Goal: Task Accomplishment & Management: Use online tool/utility

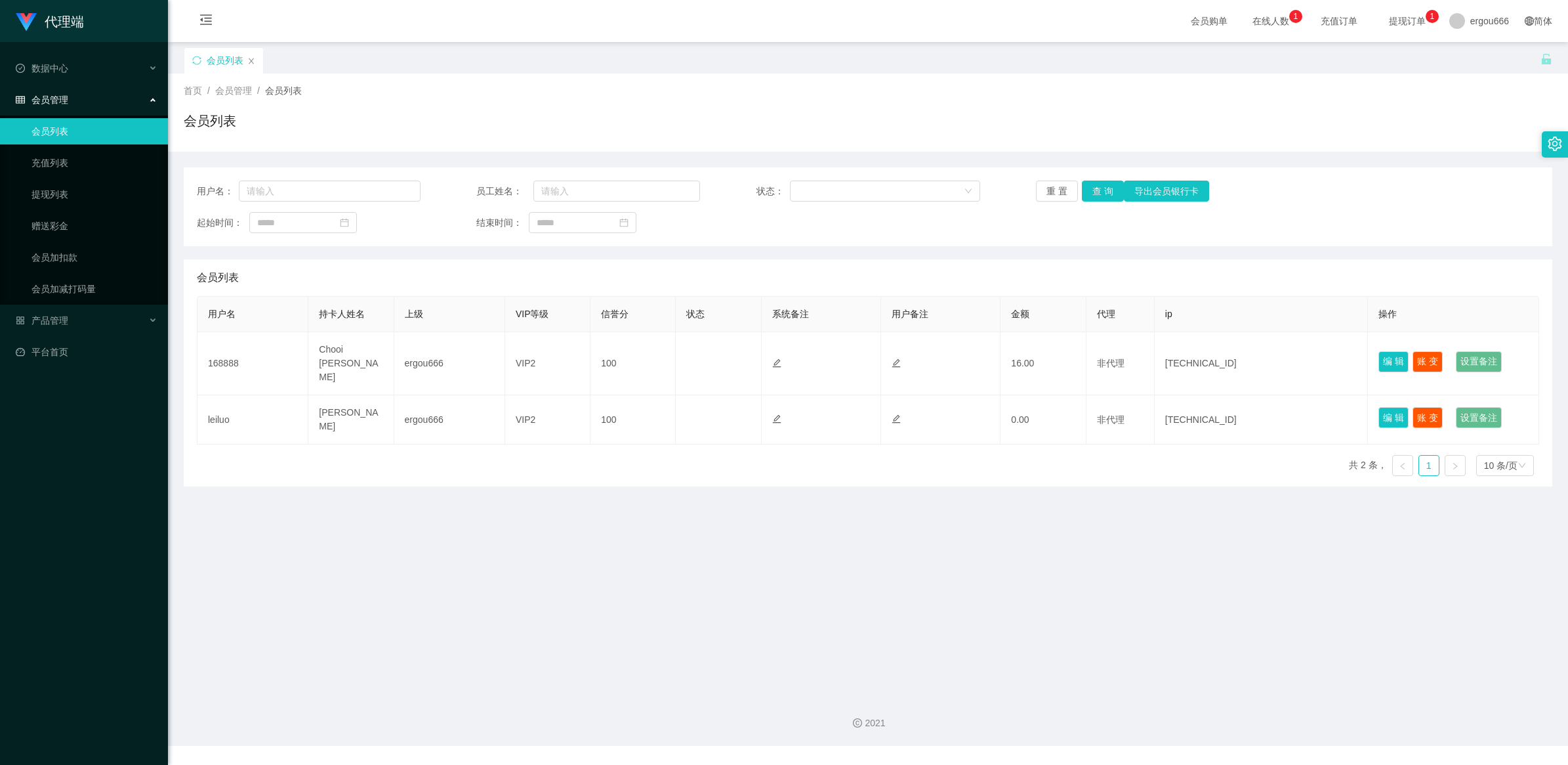
click at [408, 89] on div "首页 / 会员管理 / 会员列表 /" at bounding box center [867, 91] width 1369 height 14
click at [327, 176] on div "用户名： 员工姓名： 状态： 重 置 查 询 导出会员银行卡 起始时间： 结束时间：" at bounding box center [867, 206] width 1369 height 79
click at [66, 223] on link "赠送彩金" at bounding box center [95, 225] width 126 height 26
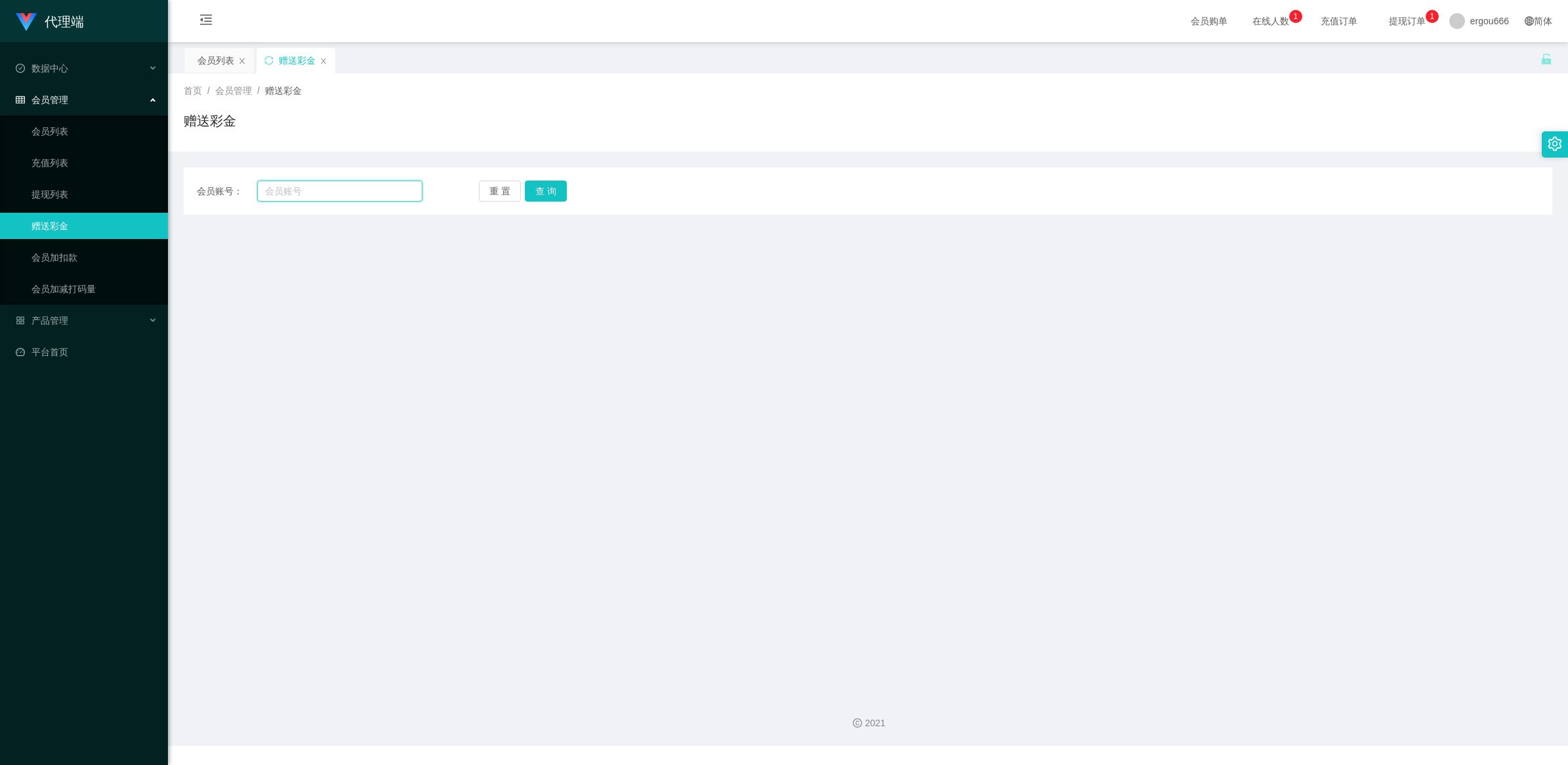
click at [319, 196] on input "text" at bounding box center [340, 191] width 165 height 21
type input "L"
type input "l"
type input "leiluo"
click at [552, 192] on button "查 询" at bounding box center [545, 191] width 42 height 21
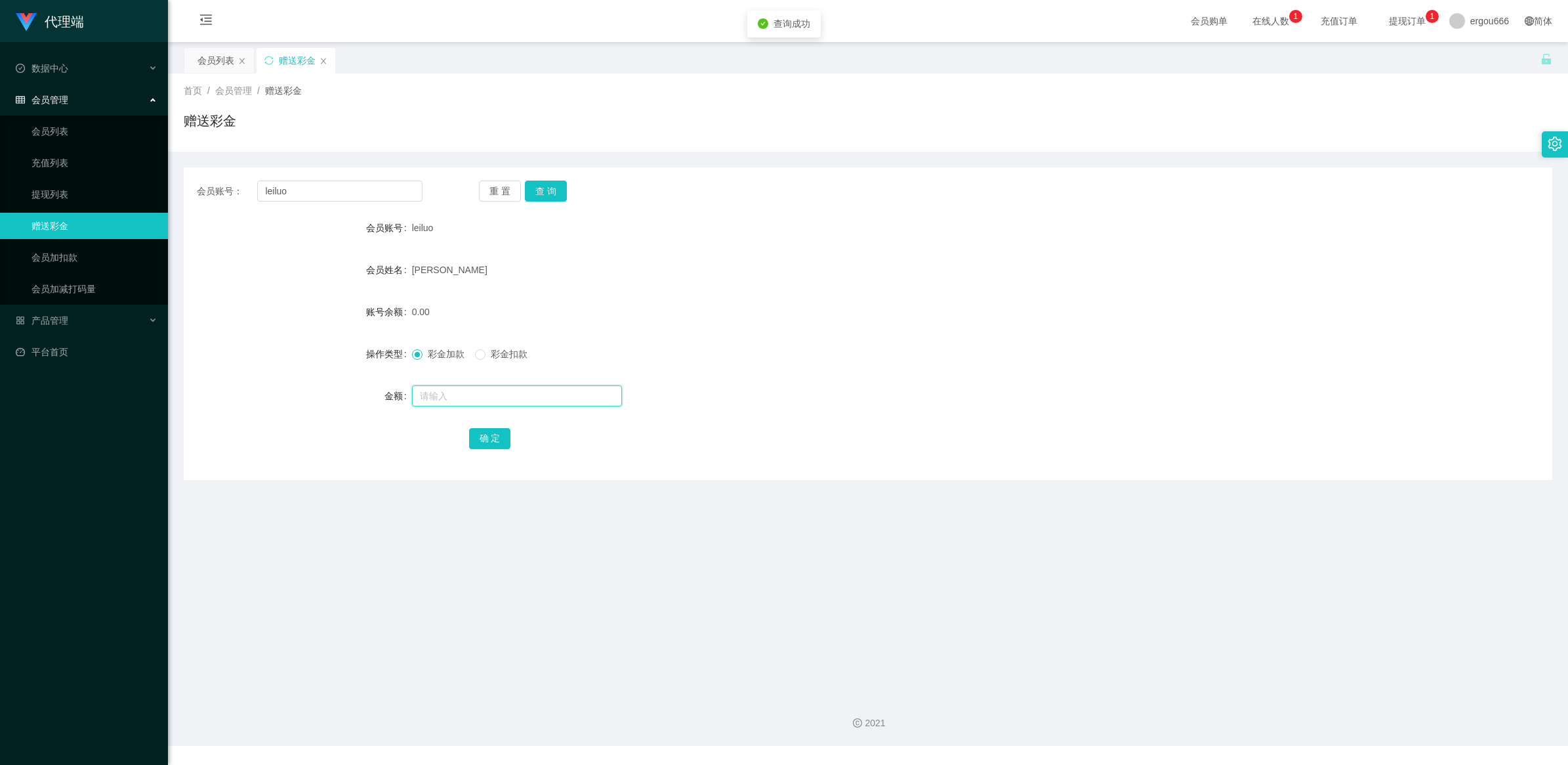
click at [453, 385] on input "text" at bounding box center [516, 395] width 210 height 21
type input "88"
drag, startPoint x: 492, startPoint y: 444, endPoint x: 499, endPoint y: 441, distance: 7.6
click at [492, 444] on button "确 定" at bounding box center [489, 438] width 42 height 21
